Goal: Task Accomplishment & Management: Use online tool/utility

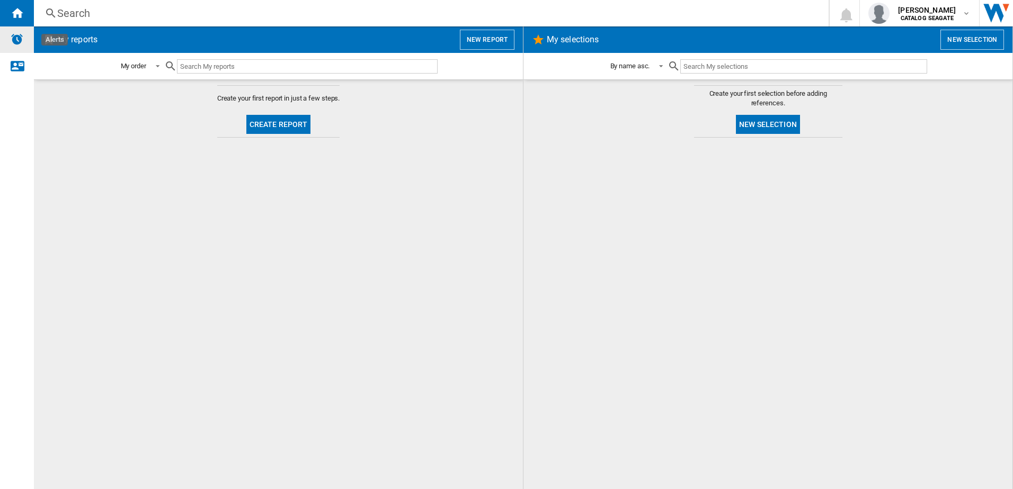
click at [20, 40] on img "Alerts" at bounding box center [17, 39] width 13 height 13
click at [489, 41] on button "New report" at bounding box center [487, 40] width 55 height 20
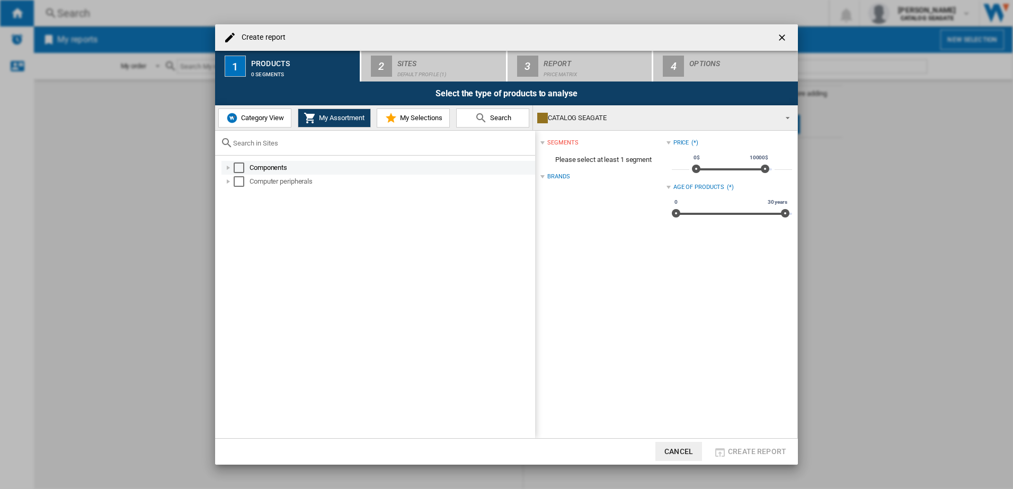
click at [229, 168] on div at bounding box center [228, 168] width 11 height 11
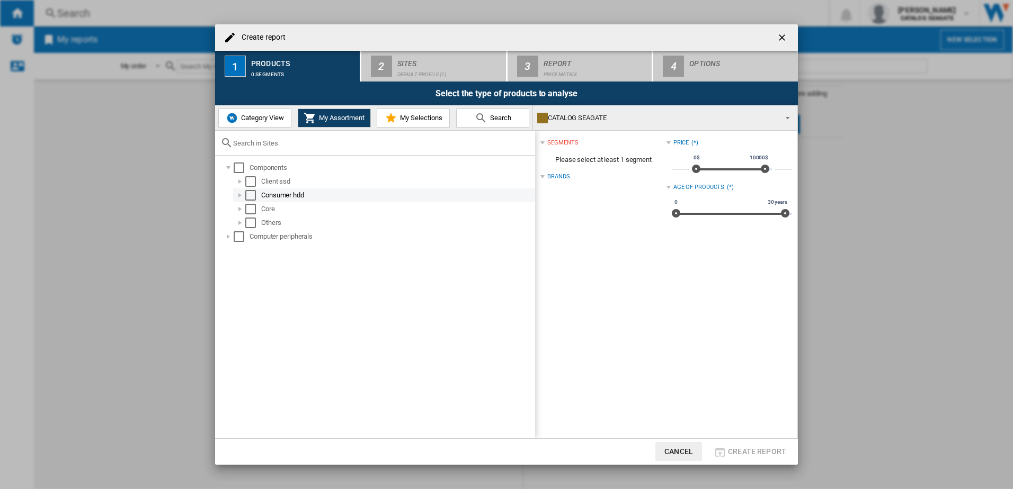
click at [248, 196] on div "Select" at bounding box center [250, 195] width 11 height 11
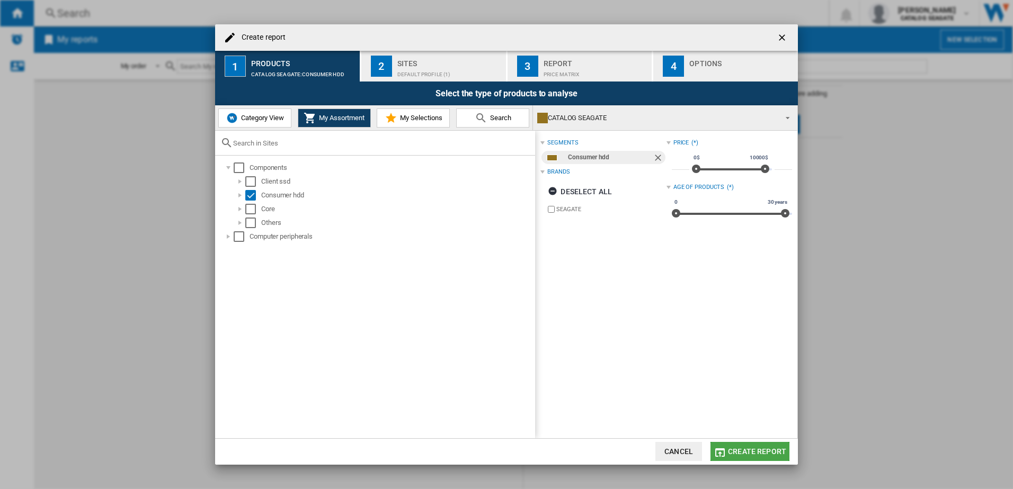
click at [763, 450] on span "Create report" at bounding box center [757, 452] width 58 height 8
